Goal: Contribute content

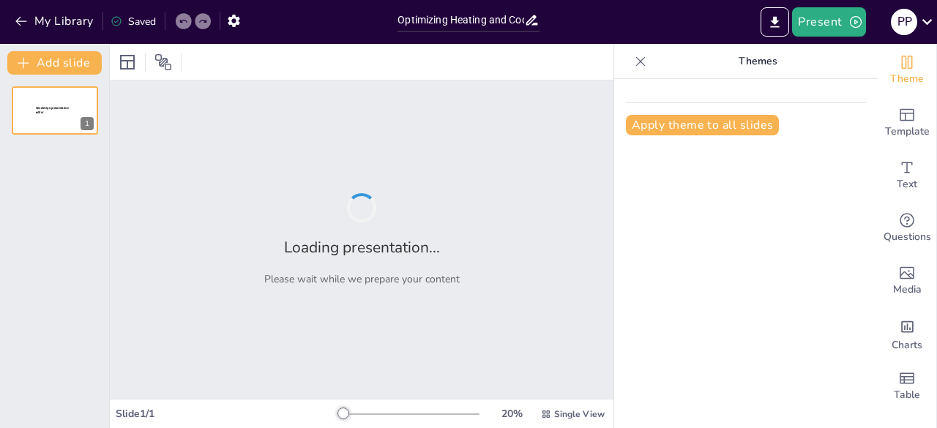
type input "Optimizing Heating and Cooling Rates for Cream and Ointment Production"
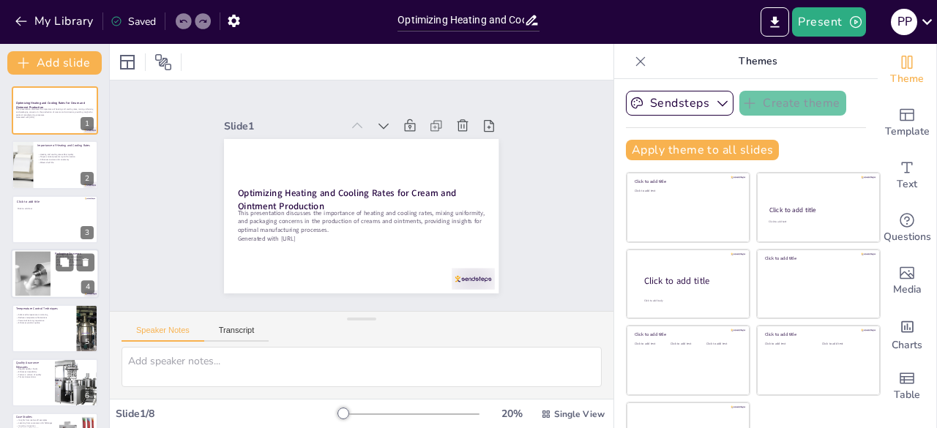
click at [26, 269] on div at bounding box center [32, 274] width 67 height 45
type textarea "Proper packaging is essential for protecting creams and ointments from contamin…"
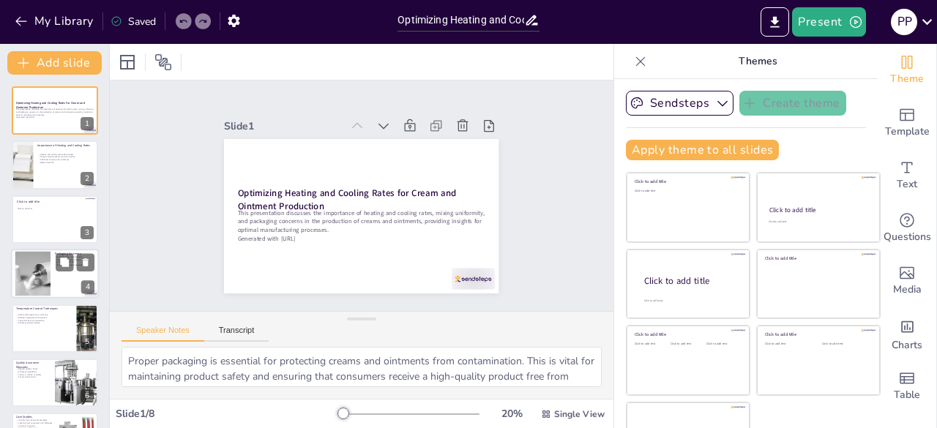
scroll to position [22, 0]
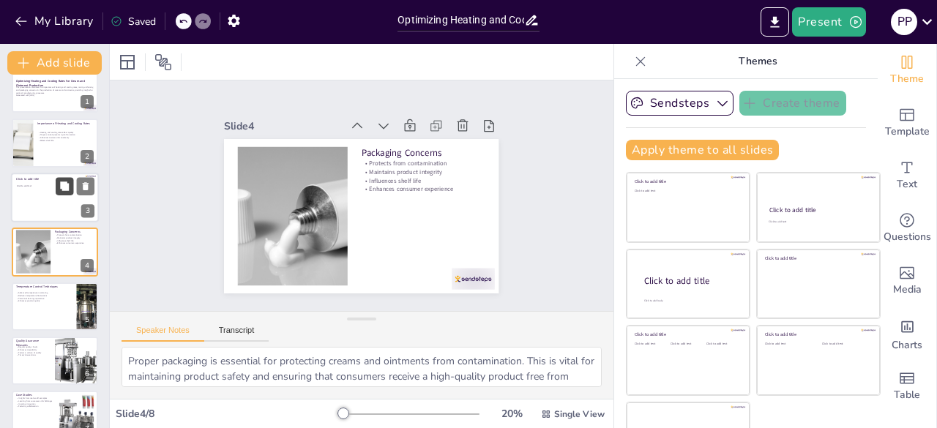
click at [57, 190] on button at bounding box center [65, 186] width 18 height 18
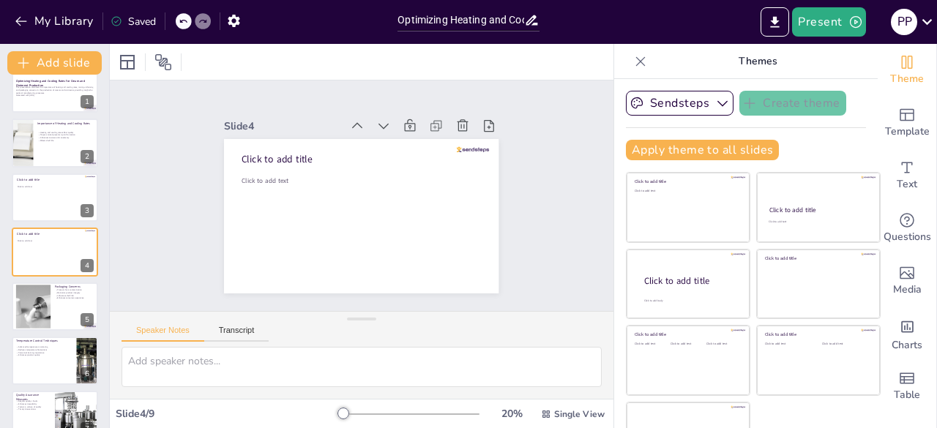
click at [57, 113] on div "Optimizing Heating and Cooling Rates for Cream and Ointment Production This pre…" at bounding box center [54, 306] width 109 height 484
click at [56, 138] on button at bounding box center [65, 132] width 18 height 18
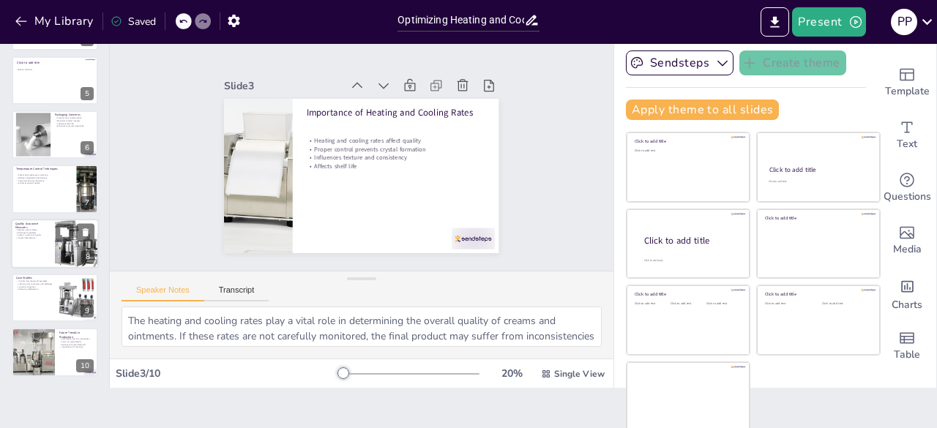
scroll to position [41, 0]
click at [27, 288] on p "Fostering collaboration" at bounding box center [35, 289] width 39 height 3
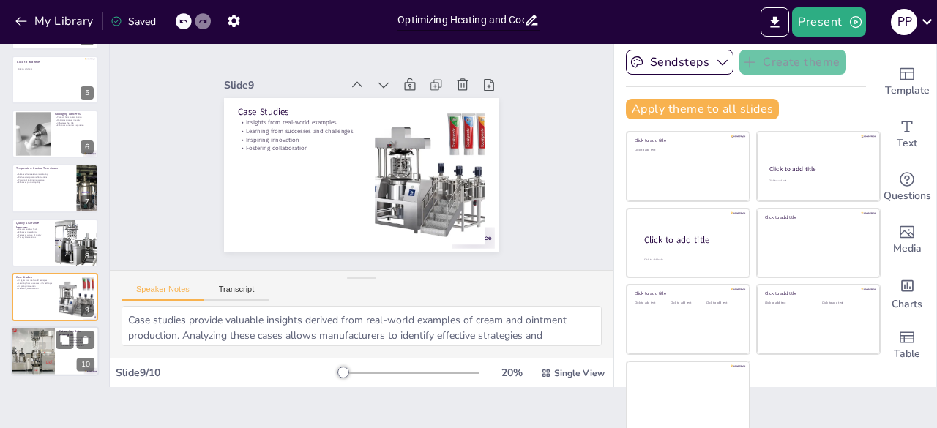
click at [72, 357] on div at bounding box center [55, 352] width 88 height 50
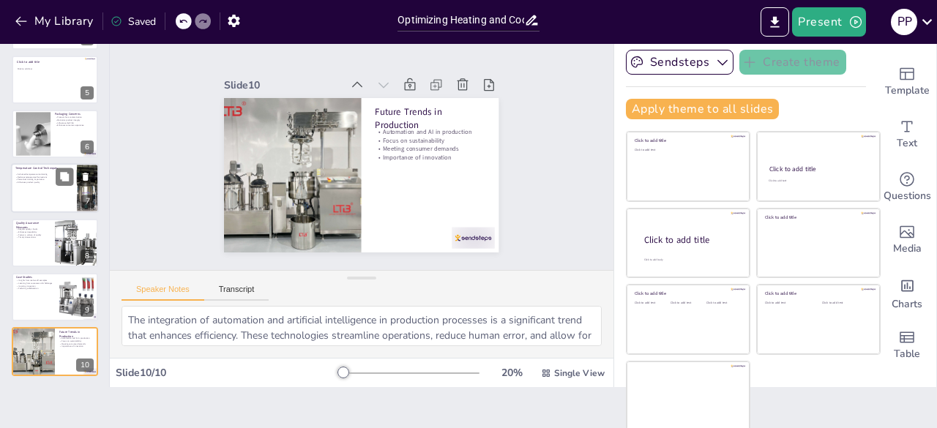
click at [56, 200] on div at bounding box center [55, 189] width 88 height 50
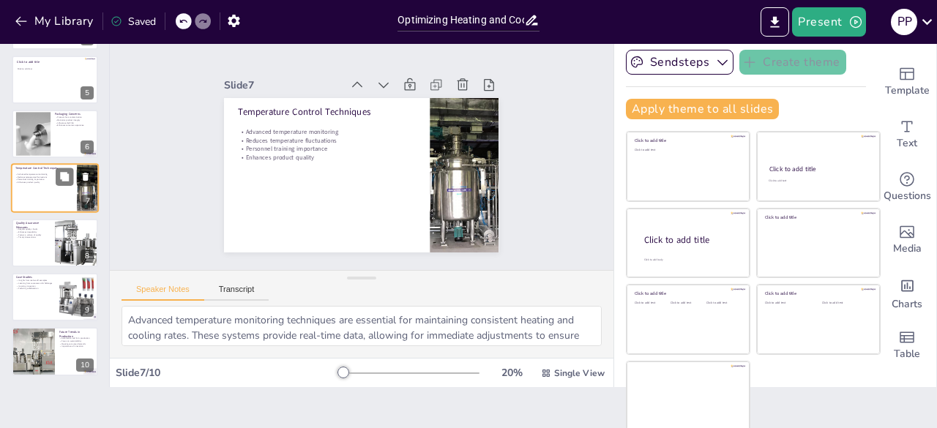
scroll to position [186, 0]
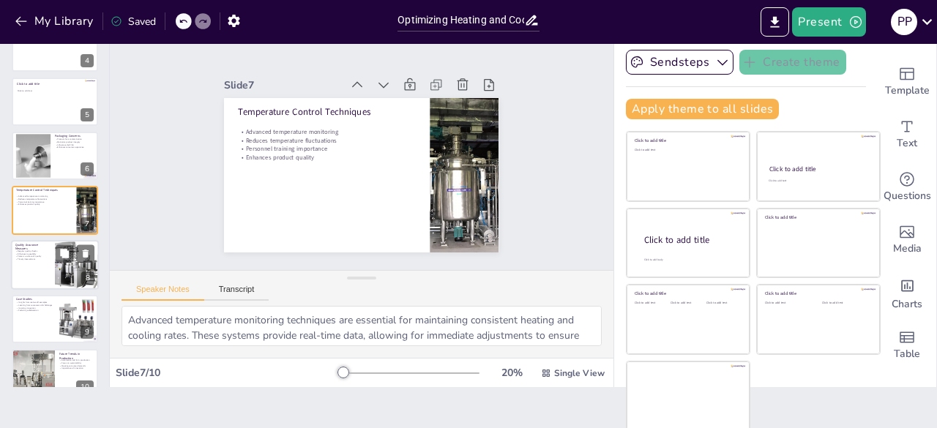
click at [44, 266] on div at bounding box center [55, 265] width 88 height 50
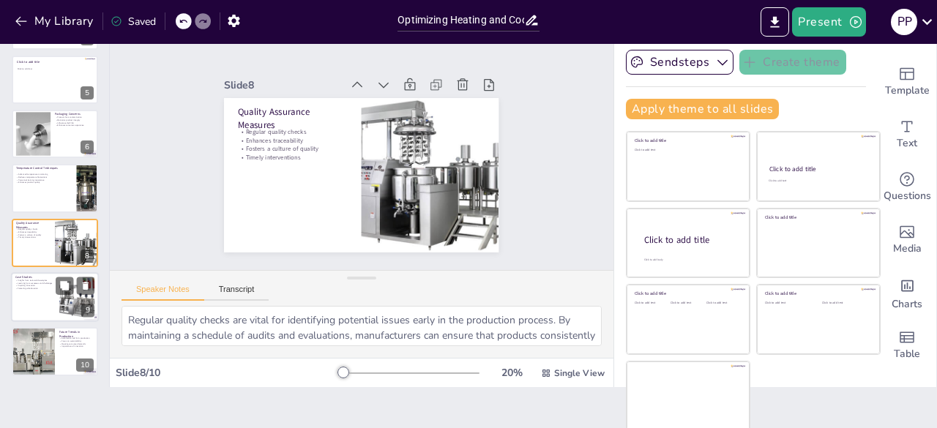
click at [39, 304] on div at bounding box center [55, 297] width 88 height 50
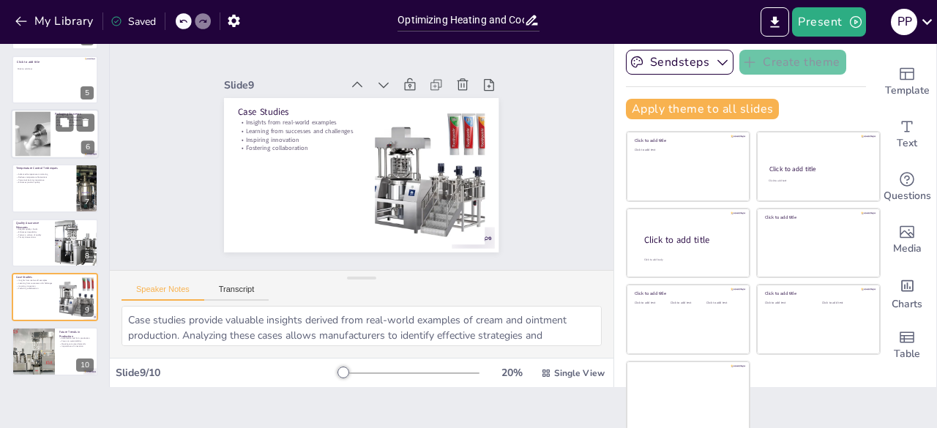
click at [45, 143] on div at bounding box center [32, 134] width 67 height 45
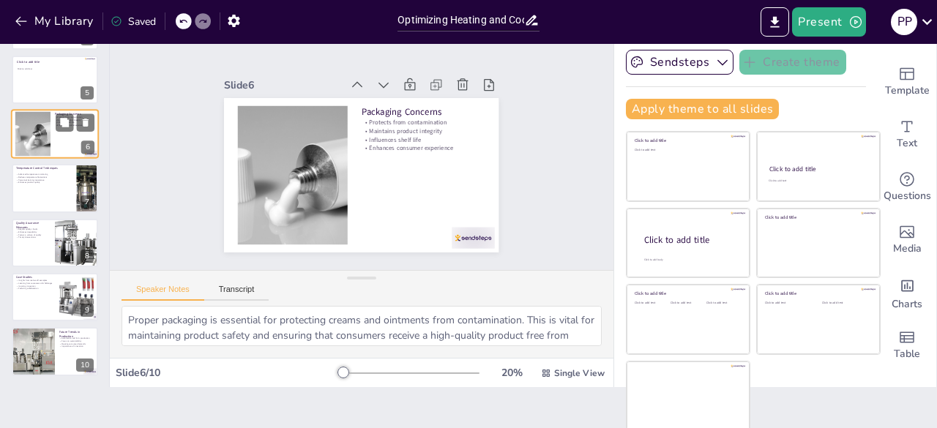
scroll to position [131, 0]
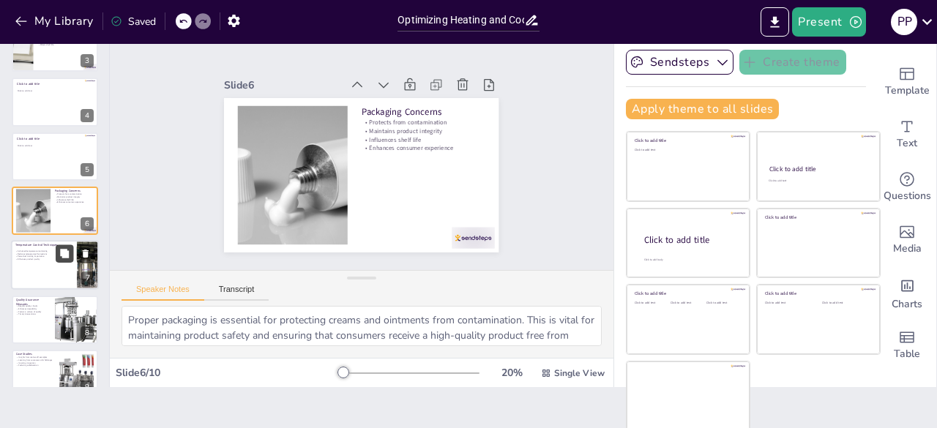
click at [58, 257] on button at bounding box center [65, 254] width 18 height 18
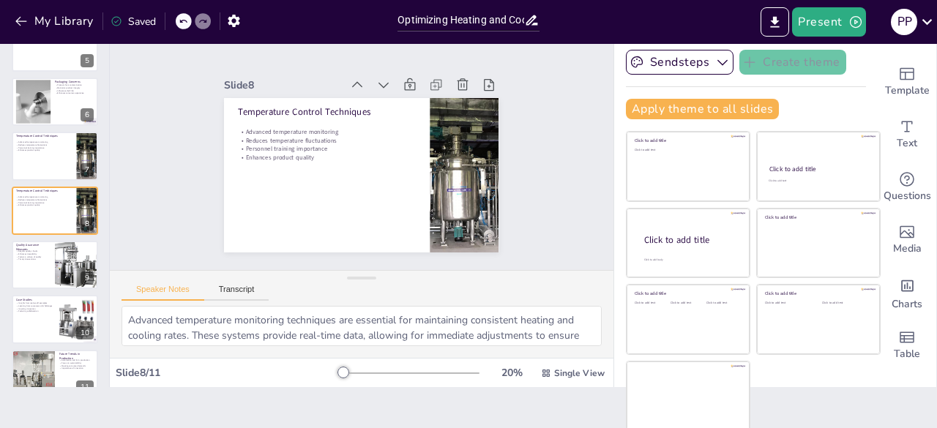
scroll to position [262, 0]
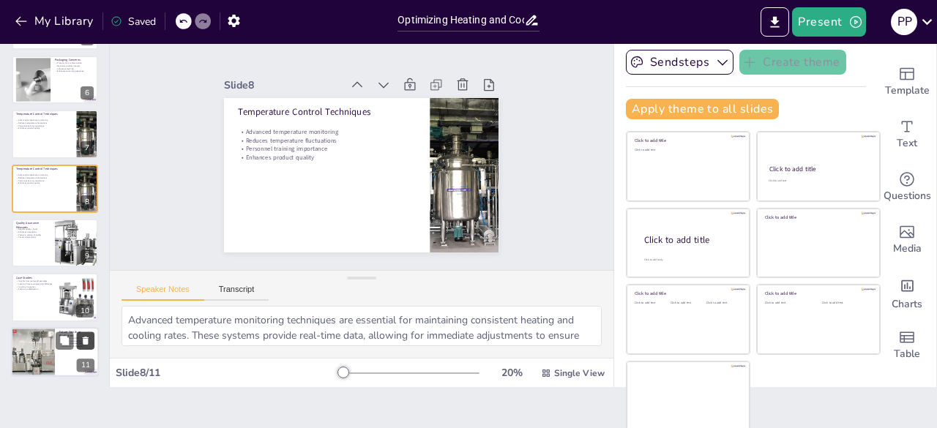
click at [89, 346] on button at bounding box center [86, 341] width 18 height 18
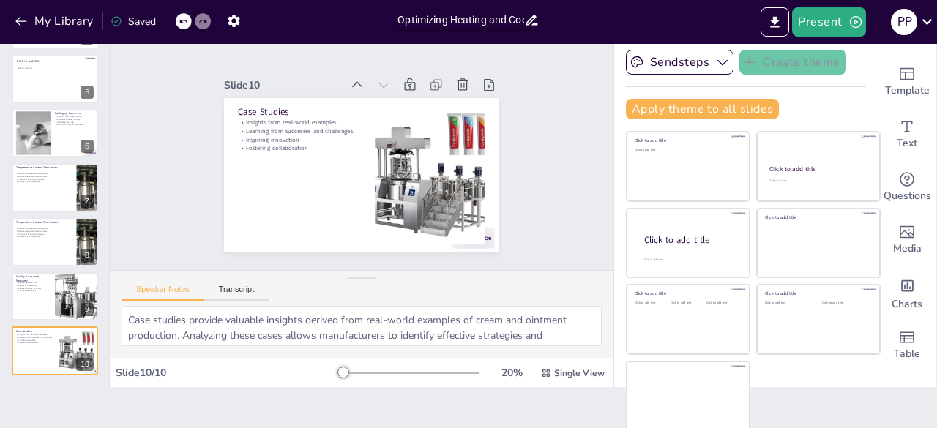
scroll to position [208, 0]
click at [23, 307] on div at bounding box center [55, 297] width 88 height 50
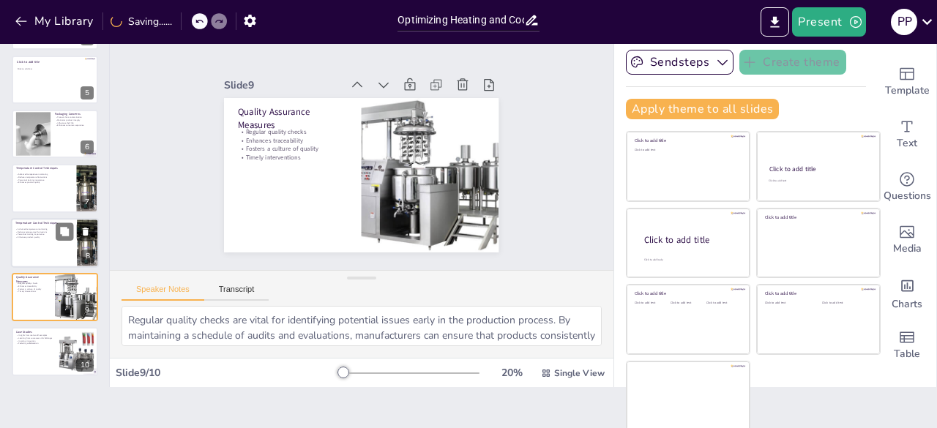
click at [44, 258] on div at bounding box center [55, 243] width 88 height 50
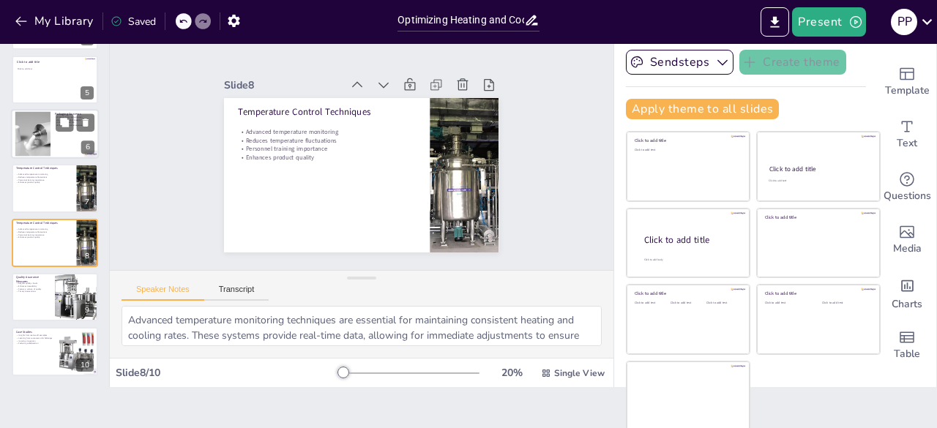
click at [83, 132] on div at bounding box center [55, 134] width 88 height 50
type textarea "Proper packaging is essential for protecting creams and ointments from contamin…"
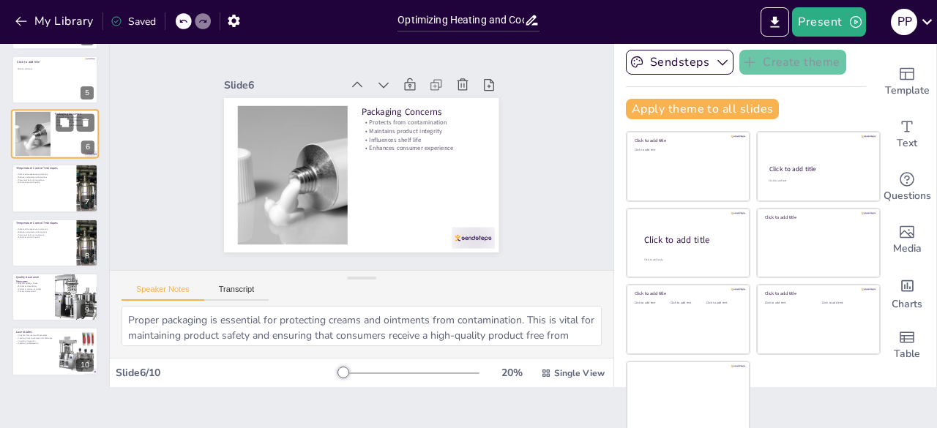
scroll to position [131, 0]
